Goal: Task Accomplishment & Management: Manage account settings

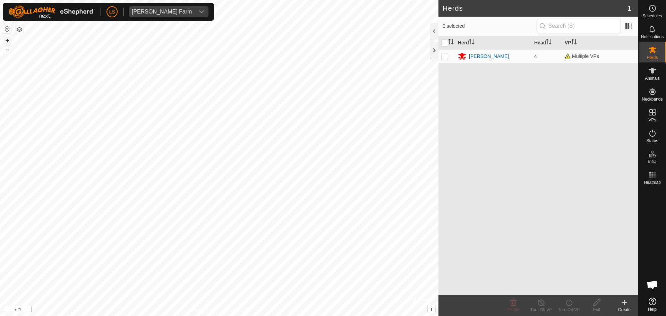
click at [9, 41] on button "+" at bounding box center [7, 40] width 8 height 8
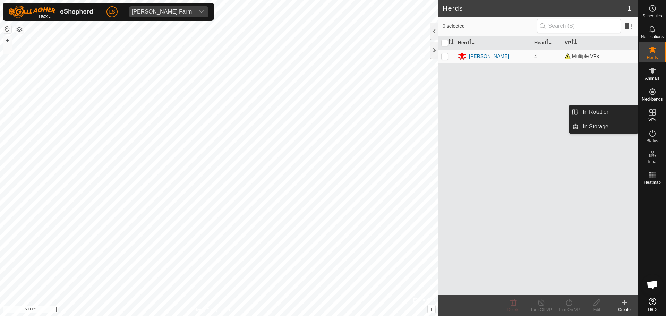
click at [649, 114] on icon at bounding box center [652, 112] width 8 height 8
click at [615, 114] on link "In Rotation" at bounding box center [608, 112] width 59 height 14
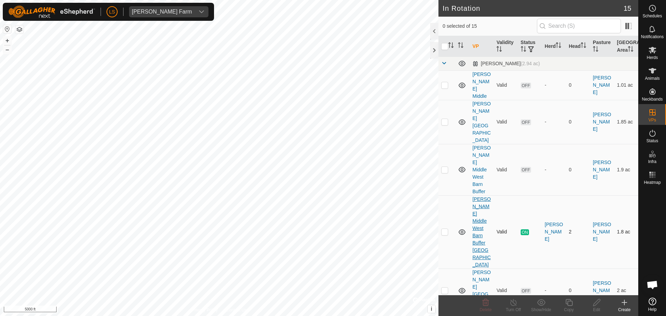
scroll to position [209, 0]
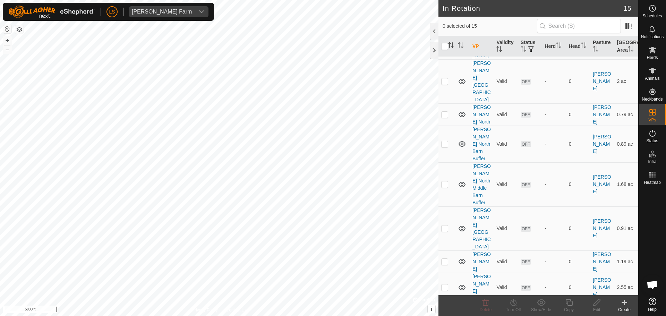
click at [623, 300] on icon at bounding box center [624, 302] width 8 height 8
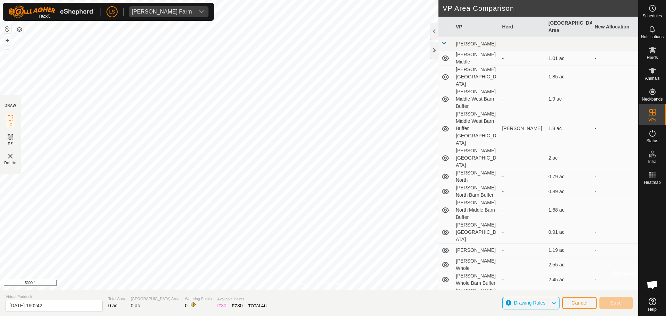
click at [3, 38] on div "+ –" at bounding box center [7, 45] width 9 height 18
click at [7, 40] on button "+" at bounding box center [7, 40] width 8 height 8
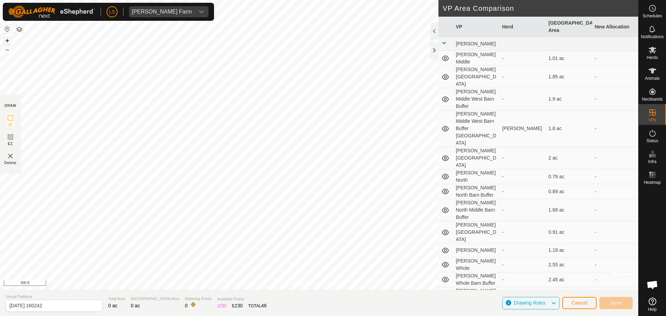
click at [7, 43] on button "+" at bounding box center [7, 40] width 8 height 8
click at [7, 52] on button "–" at bounding box center [7, 49] width 8 height 8
click at [19, 28] on button "button" at bounding box center [19, 29] width 8 height 8
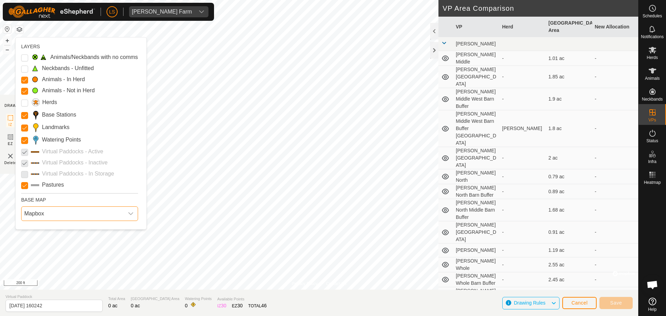
click at [79, 210] on span "Mapbox" at bounding box center [73, 214] width 102 height 14
click at [71, 232] on li "Azure" at bounding box center [80, 229] width 116 height 14
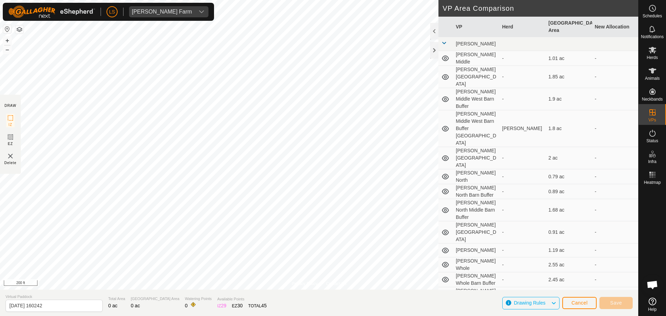
click at [10, 157] on img at bounding box center [10, 156] width 8 height 8
click at [9, 158] on img at bounding box center [10, 156] width 8 height 8
click at [9, 160] on img at bounding box center [10, 156] width 8 height 8
click at [579, 299] on button "Cancel" at bounding box center [579, 303] width 34 height 12
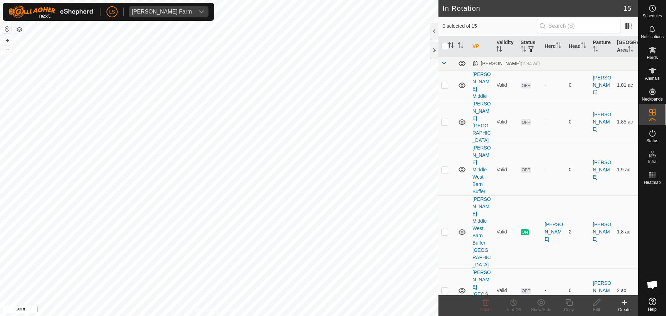
click at [626, 301] on icon at bounding box center [624, 302] width 8 height 8
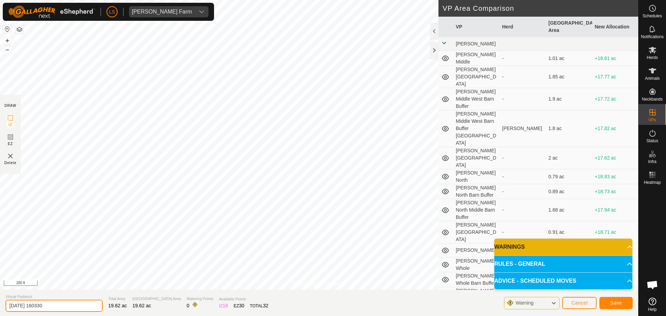
drag, startPoint x: 62, startPoint y: 310, endPoint x: 0, endPoint y: 310, distance: 62.4
click at [0, 310] on section "Virtual Paddock [DATE] 160330 Total Area 19.62 ac Grazing Area 19.62 ac Waterin…" at bounding box center [319, 303] width 638 height 26
drag, startPoint x: 61, startPoint y: 304, endPoint x: 0, endPoint y: 305, distance: 61.1
click at [0, 305] on section "Virtual Paddock [DATE] 160330 Total Area 19.62 ac Grazing Area 19.62 ac Waterin…" at bounding box center [319, 303] width 638 height 26
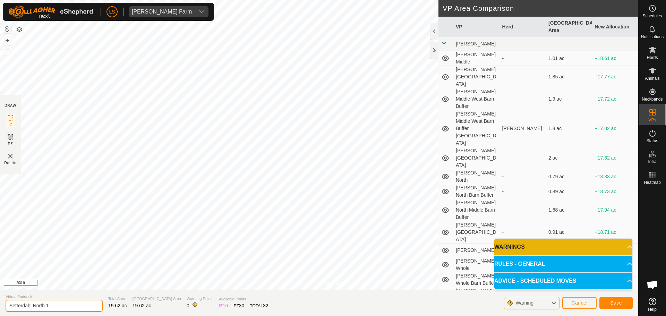
type input "Setterdahl North 1"
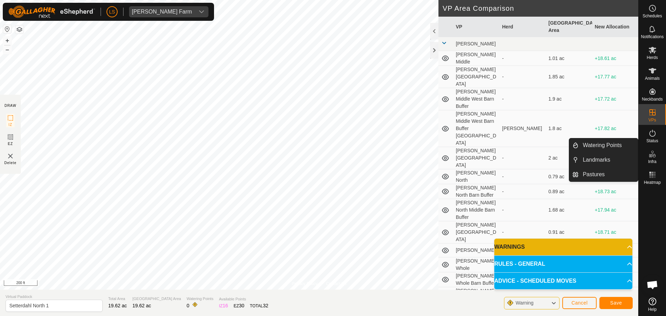
click at [649, 158] on es-infrastructure-svg-icon at bounding box center [652, 153] width 12 height 11
click at [600, 143] on link "Watering Points" at bounding box center [608, 145] width 59 height 14
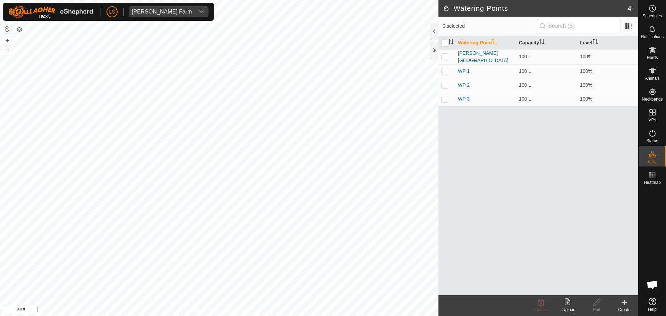
click at [625, 302] on icon at bounding box center [624, 302] width 5 height 0
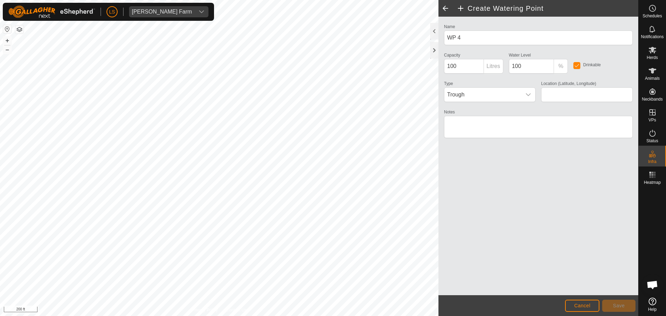
type input "41.143463, -90.459741"
click at [624, 307] on span "Save" at bounding box center [619, 306] width 12 height 6
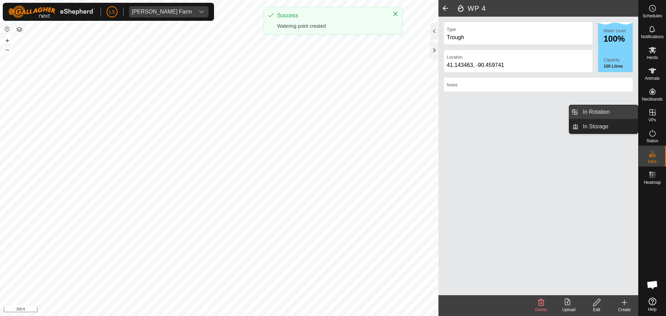
click at [603, 115] on link "In Rotation" at bounding box center [608, 112] width 59 height 14
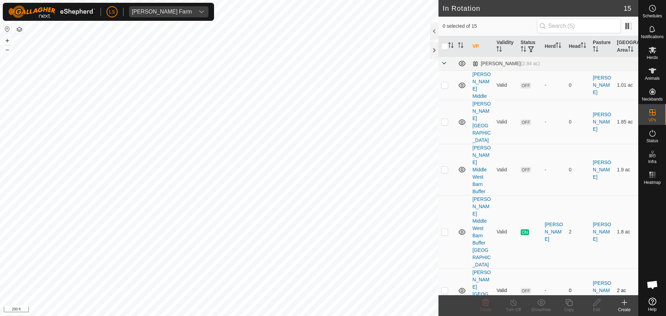
scroll to position [209, 0]
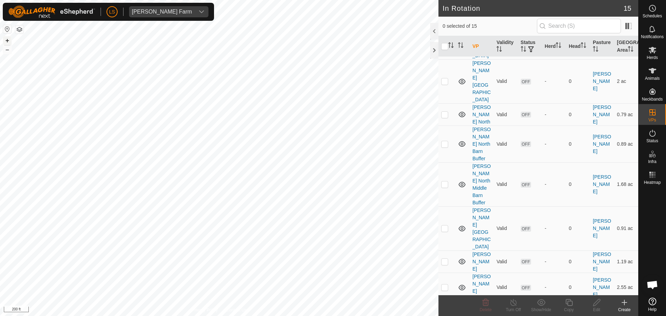
click at [5, 41] on button "+" at bounding box center [7, 40] width 8 height 8
click at [8, 52] on button "–" at bounding box center [7, 49] width 8 height 8
click at [624, 302] on icon at bounding box center [624, 302] width 5 height 0
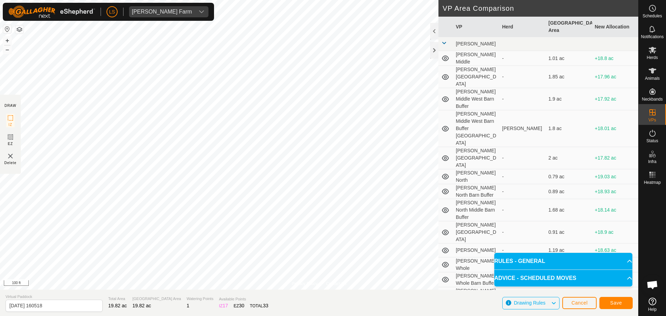
click at [78, 313] on section "Virtual Paddock [DATE] 160518 Total Area 19.82 ac Grazing Area 19.82 ac Waterin…" at bounding box center [319, 303] width 638 height 26
drag, startPoint x: 77, startPoint y: 308, endPoint x: 0, endPoint y: 305, distance: 77.4
click at [0, 305] on section "Virtual Paddock [DATE] 160518 Total Area 19.82 ac Grazing Area 19.82 ac Waterin…" at bounding box center [319, 303] width 638 height 26
type input "Setterdahl North 1"
click at [625, 300] on button "Save" at bounding box center [615, 303] width 33 height 12
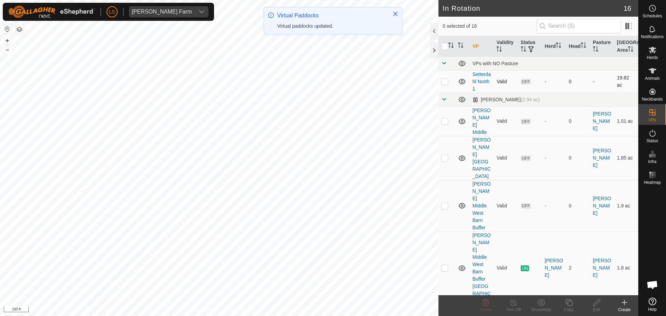
click at [443, 82] on p-checkbox at bounding box center [444, 82] width 7 height 6
checkbox input "true"
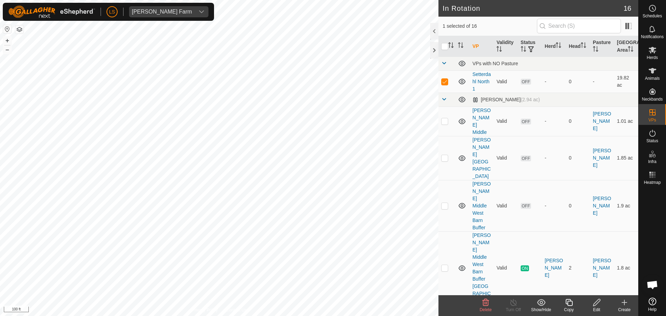
click at [594, 305] on icon at bounding box center [596, 302] width 9 height 8
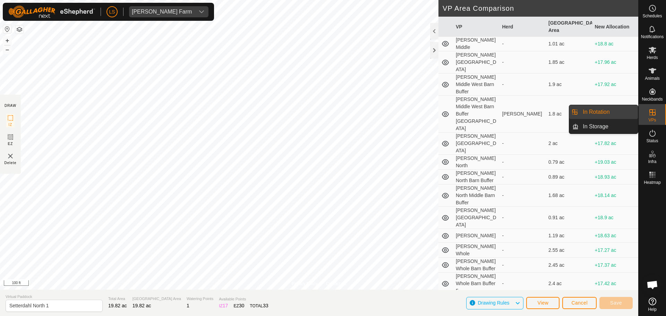
click at [616, 113] on link "In Rotation" at bounding box center [608, 112] width 59 height 14
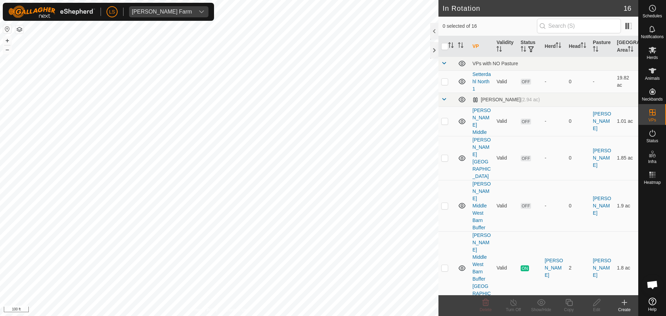
click at [630, 307] on div "Create" at bounding box center [624, 310] width 28 height 6
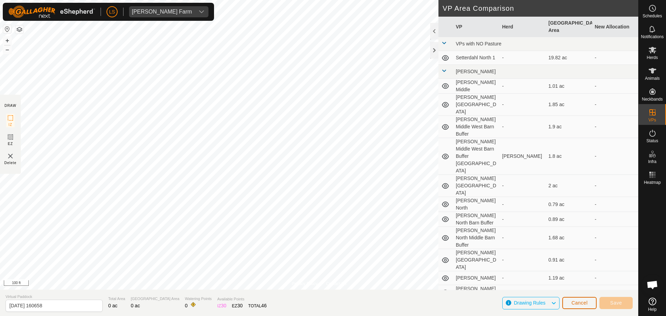
click at [571, 306] on button "Cancel" at bounding box center [579, 303] width 34 height 12
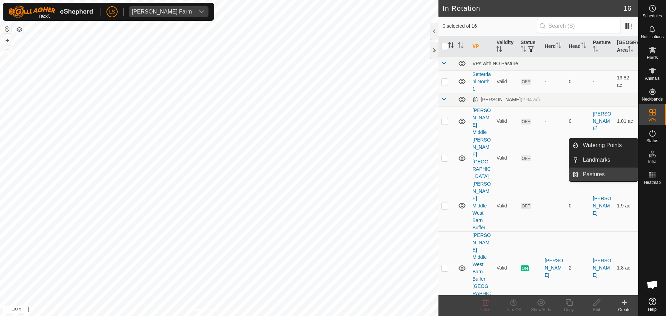
click at [602, 173] on link "Pastures" at bounding box center [608, 175] width 59 height 14
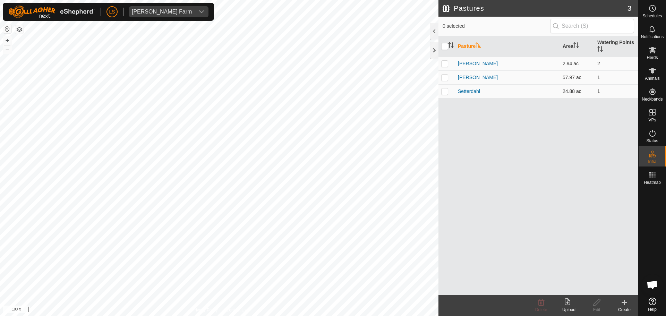
click at [447, 91] on p-checkbox at bounding box center [444, 91] width 7 height 6
checkbox input "true"
click at [623, 305] on icon at bounding box center [624, 302] width 8 height 8
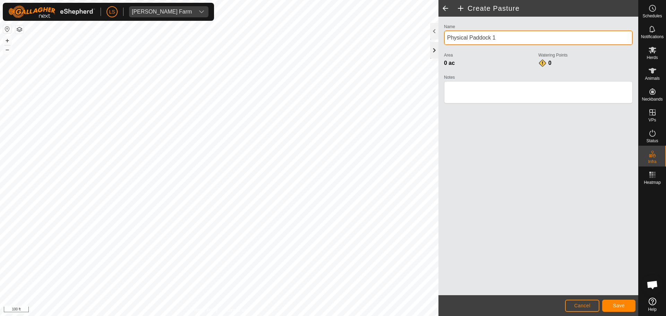
drag, startPoint x: 503, startPoint y: 42, endPoint x: 431, endPoint y: 50, distance: 72.3
click at [438, 50] on div "Create Pasture Name Physical Paddock 1 Area 0 ac Watering Points 0 Notes Cancel…" at bounding box center [538, 158] width 200 height 316
type input "A"
type input "Setterdahl North 20"
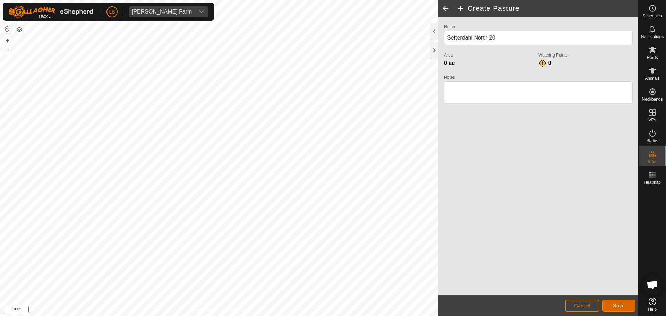
click at [628, 303] on button "Save" at bounding box center [618, 306] width 33 height 12
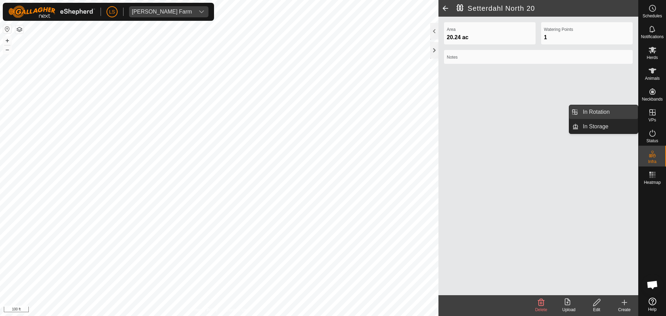
click at [622, 110] on link "In Rotation" at bounding box center [608, 112] width 59 height 14
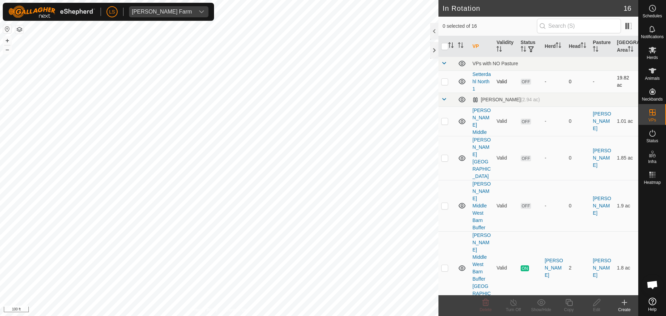
click at [442, 85] on td at bounding box center [446, 81] width 17 height 22
checkbox input "true"
click at [598, 304] on icon at bounding box center [596, 302] width 9 height 8
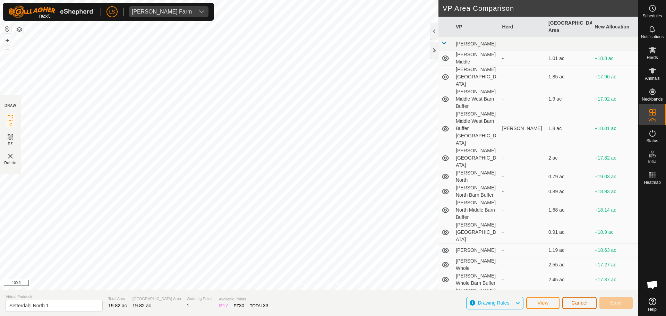
click at [584, 302] on span "Cancel" at bounding box center [579, 303] width 16 height 6
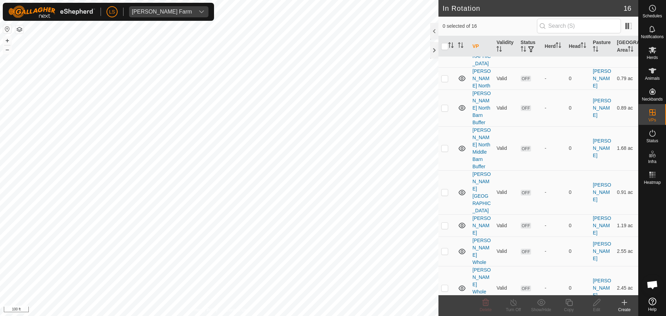
scroll to position [253, 0]
